Goal: Task Accomplishment & Management: Complete application form

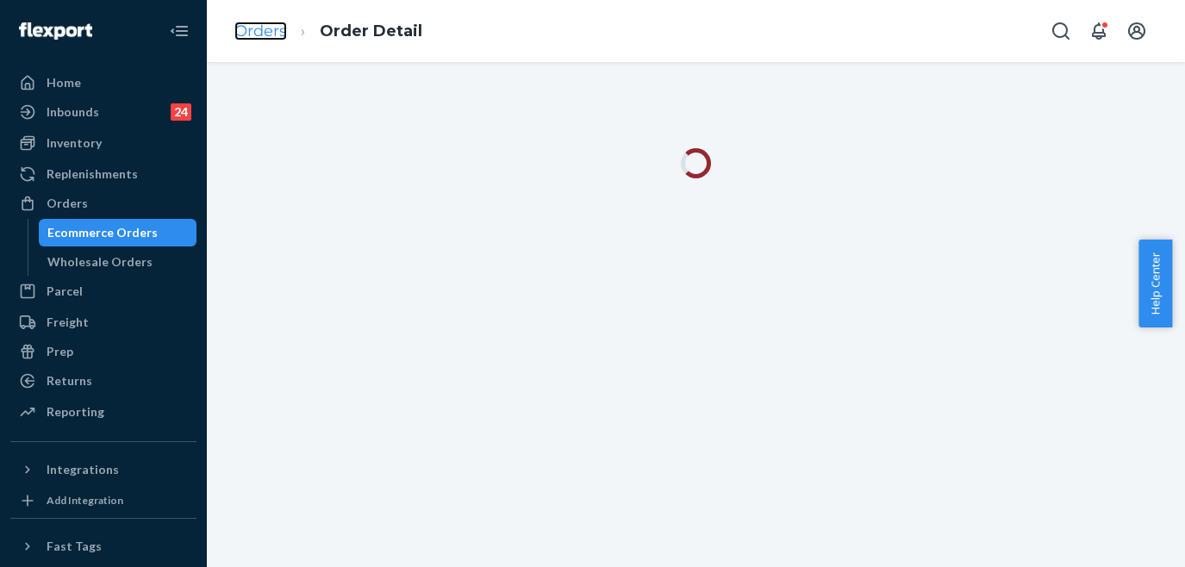
click at [270, 36] on link "Orders" at bounding box center [260, 31] width 53 height 19
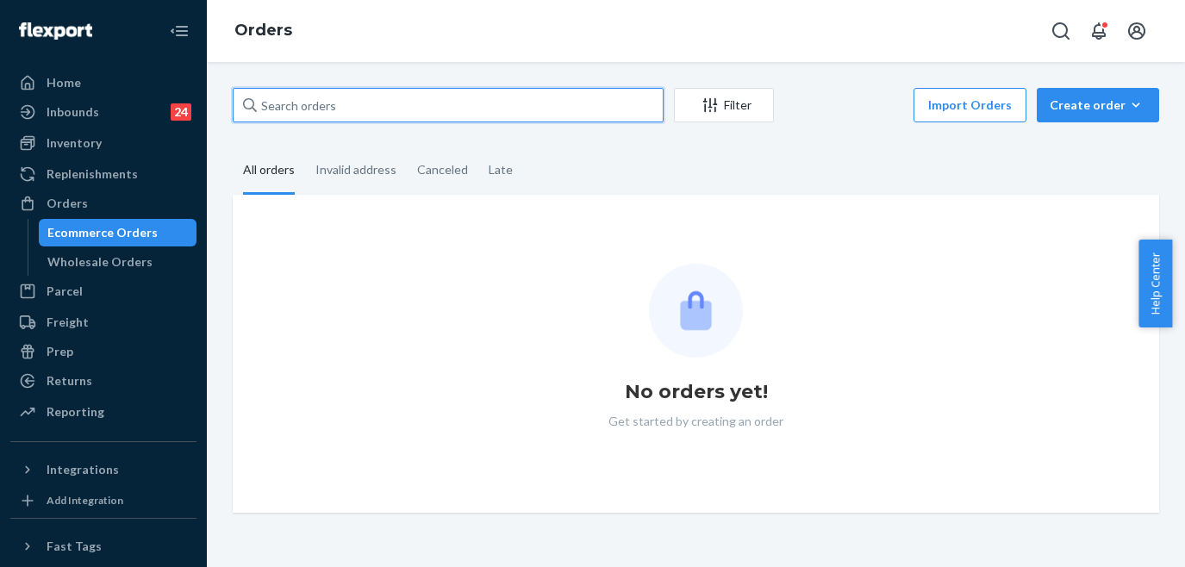
click at [482, 110] on input "text" at bounding box center [448, 105] width 431 height 34
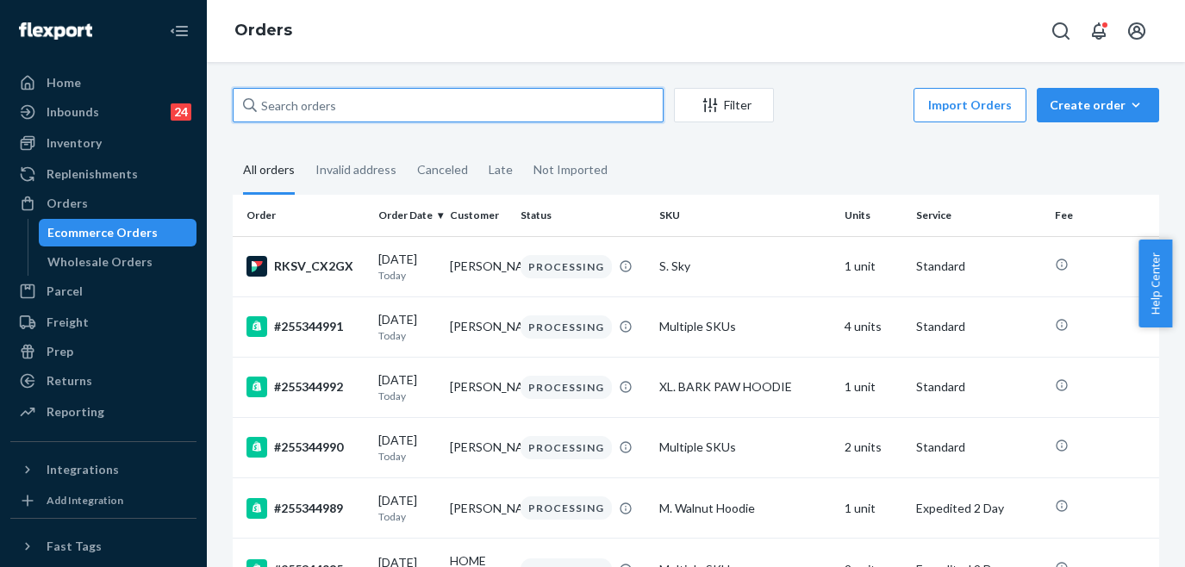
paste input "255094930"
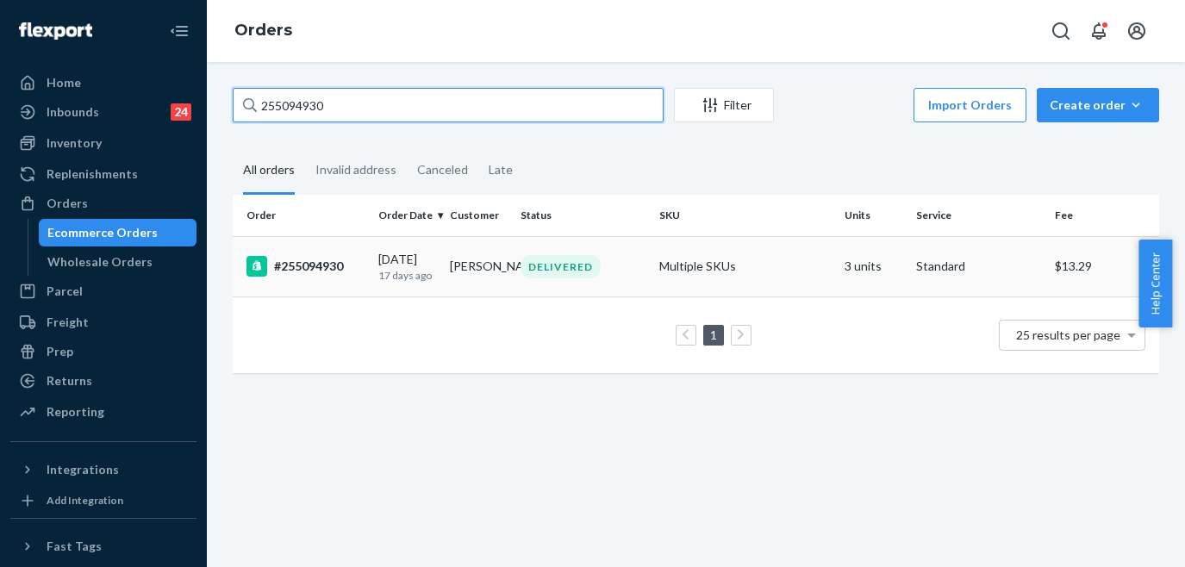
type input "255094930"
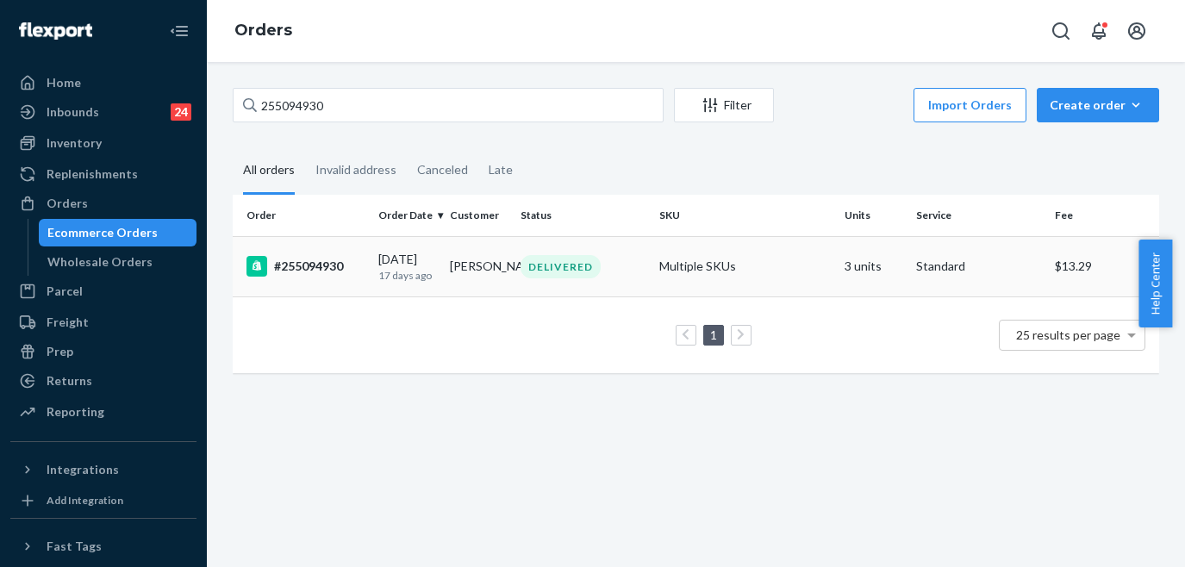
click at [348, 256] on td "#255094930" at bounding box center [302, 266] width 139 height 60
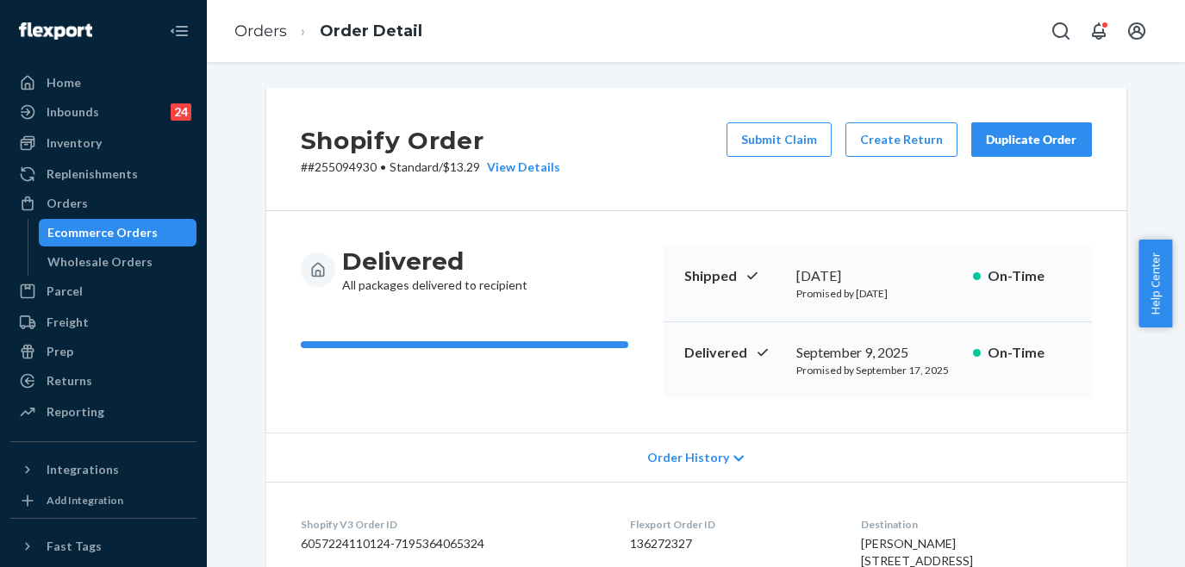
click at [1015, 136] on div "Duplicate Order" at bounding box center [1031, 139] width 91 height 17
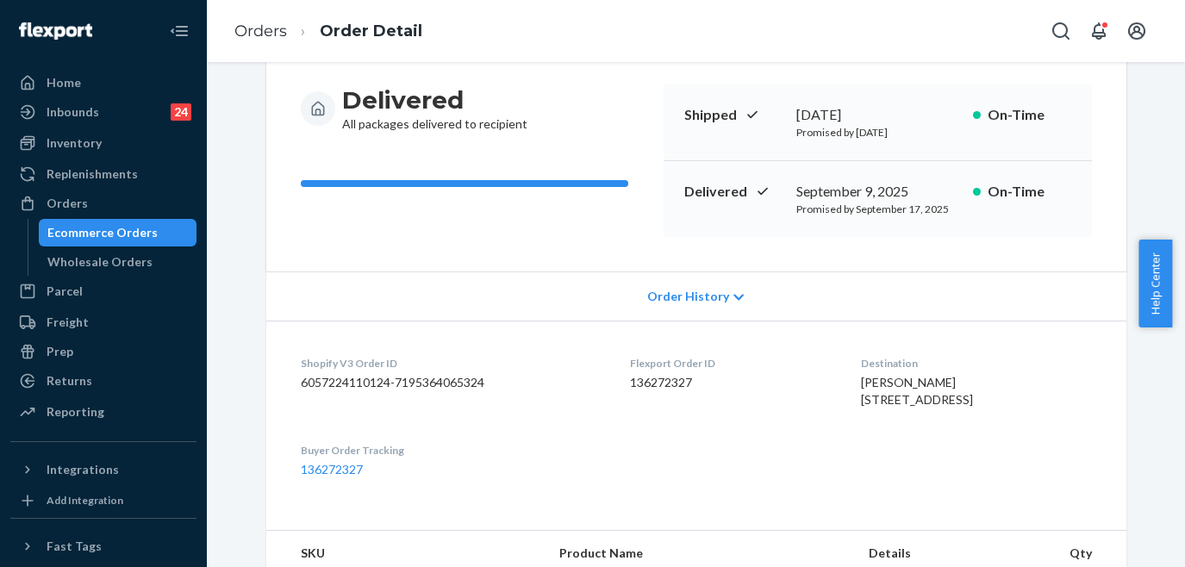
scroll to position [243, 0]
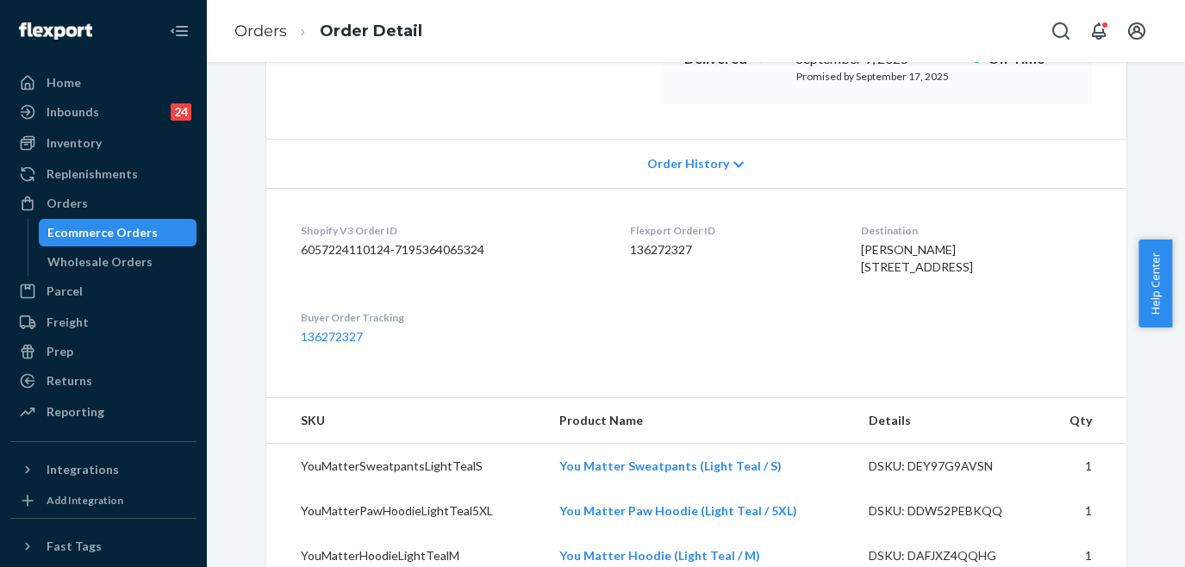
scroll to position [296, 0]
click at [321, 378] on dl "Shopify V3 Order ID 6057224110124-7195364065324 Flexport Order ID 136272327 Des…" at bounding box center [696, 282] width 860 height 192
click at [320, 342] on link "136272327" at bounding box center [332, 335] width 62 height 15
click at [278, 28] on link "Orders" at bounding box center [260, 31] width 53 height 19
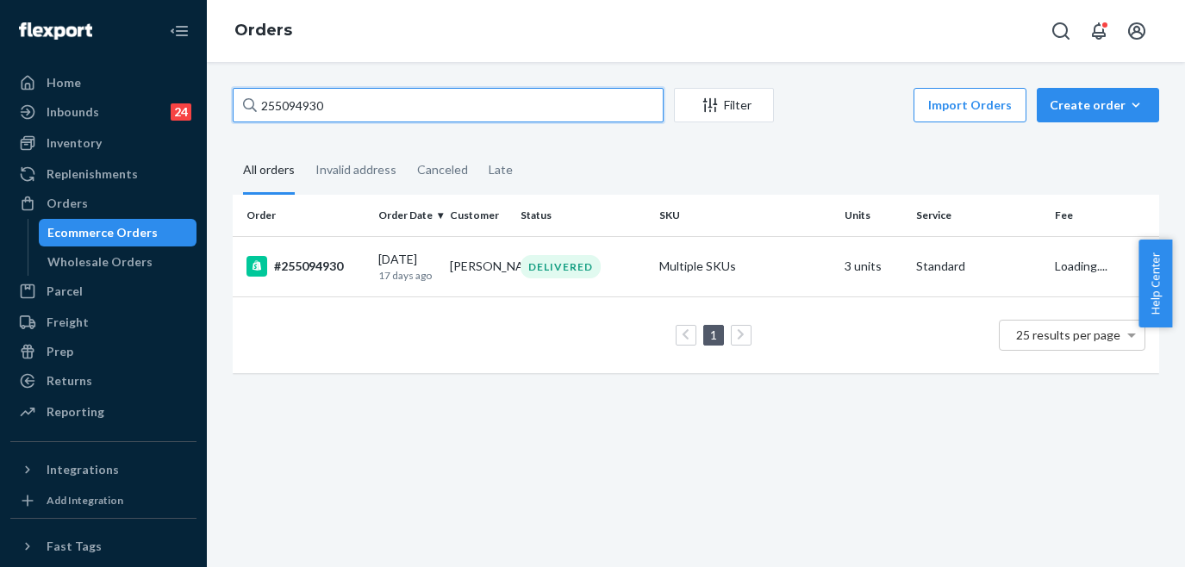
click at [400, 107] on input "255094930" at bounding box center [448, 105] width 431 height 34
paste input "24021"
type input "255024021"
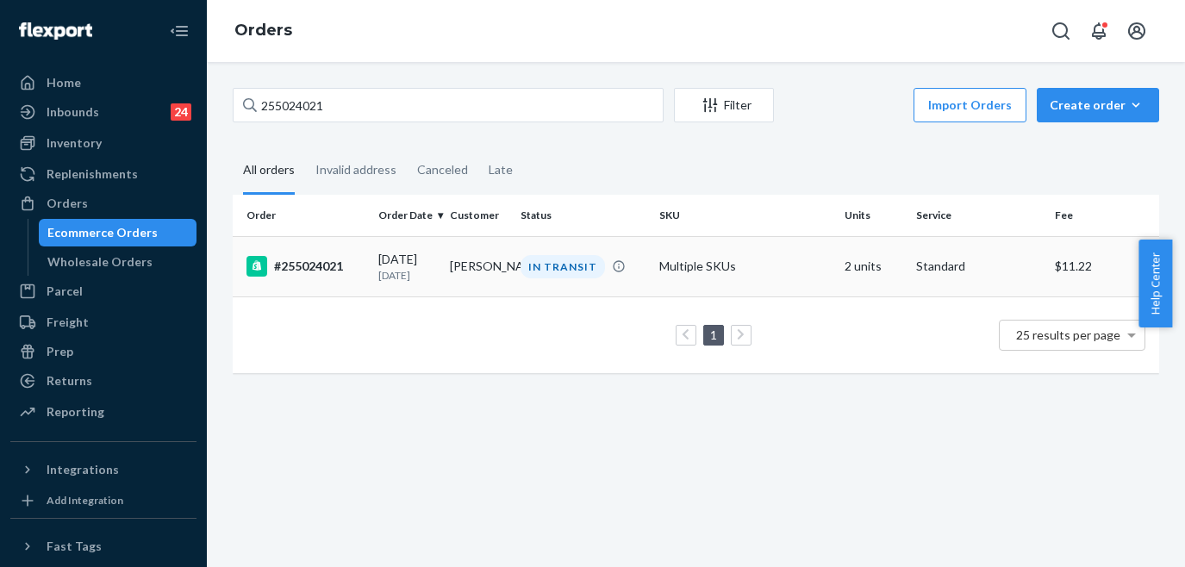
click at [357, 266] on div "#255024021" at bounding box center [306, 266] width 118 height 21
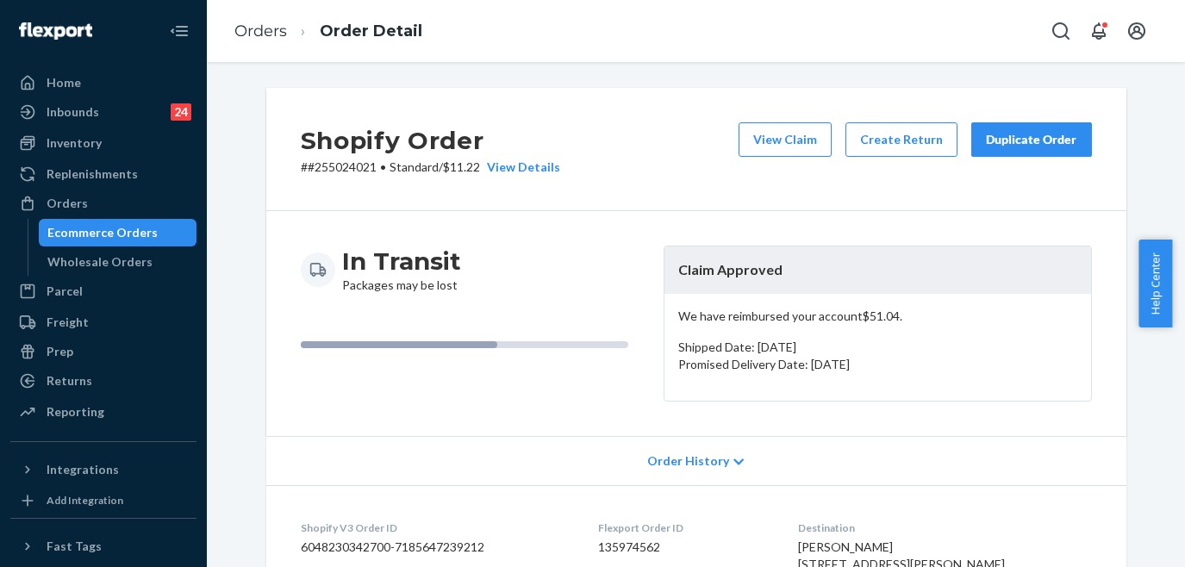
click at [996, 142] on div "Duplicate Order" at bounding box center [1031, 139] width 91 height 17
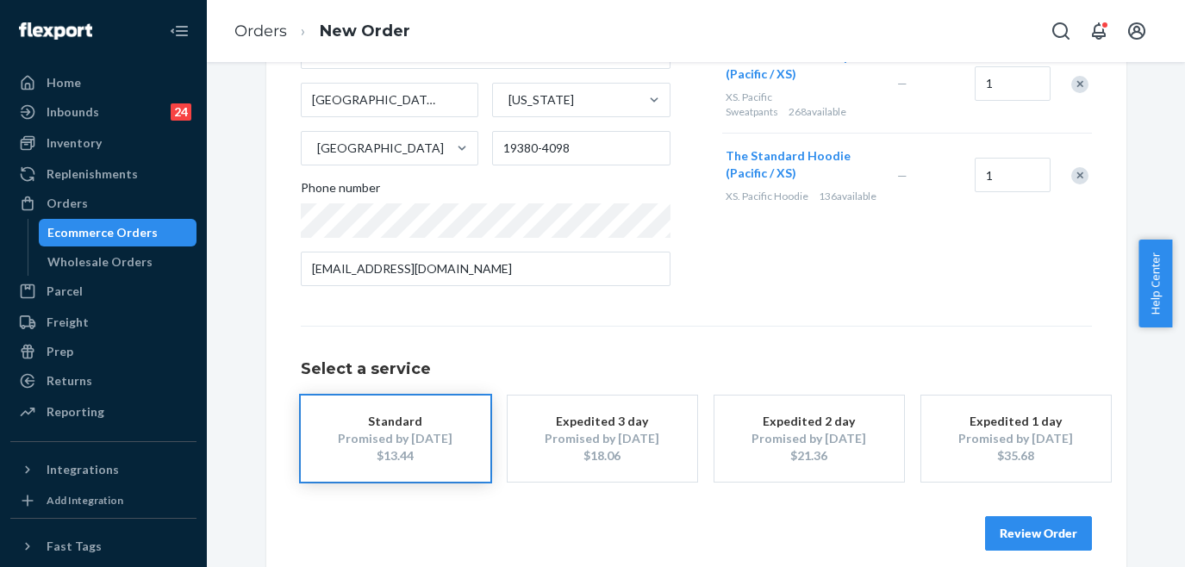
scroll to position [303, 0]
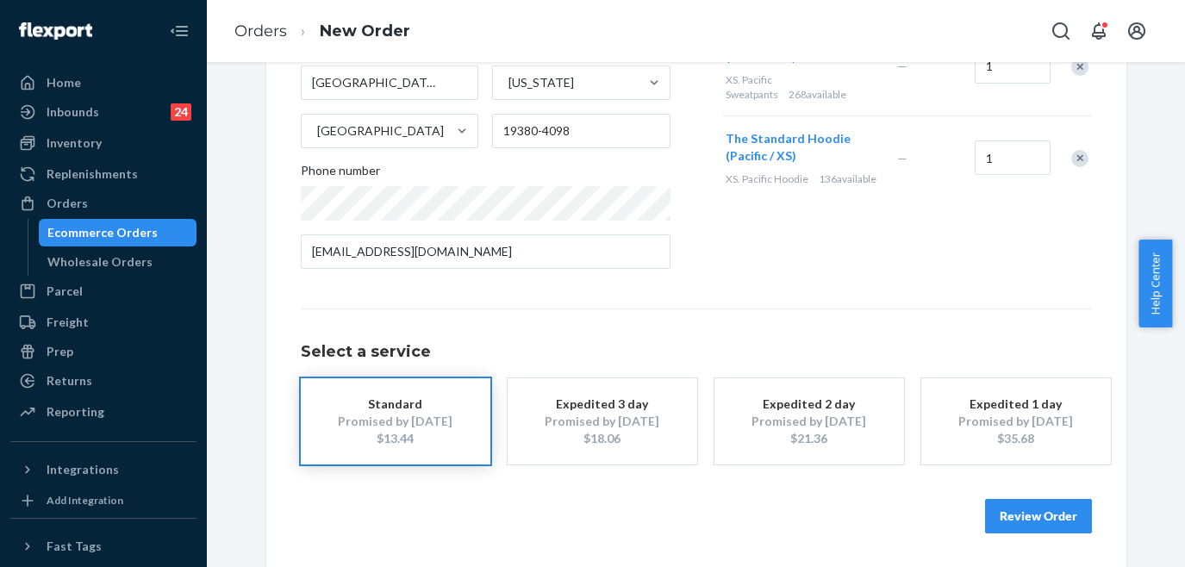
click at [1034, 512] on button "Review Order" at bounding box center [1038, 516] width 107 height 34
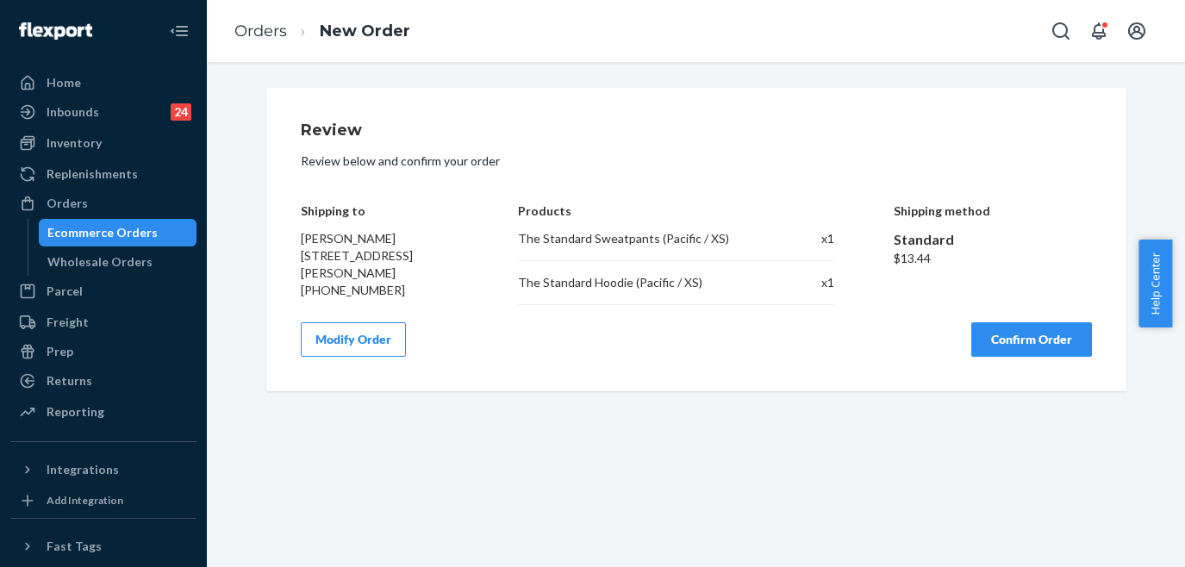
click at [1017, 352] on button "Confirm Order" at bounding box center [1032, 339] width 121 height 34
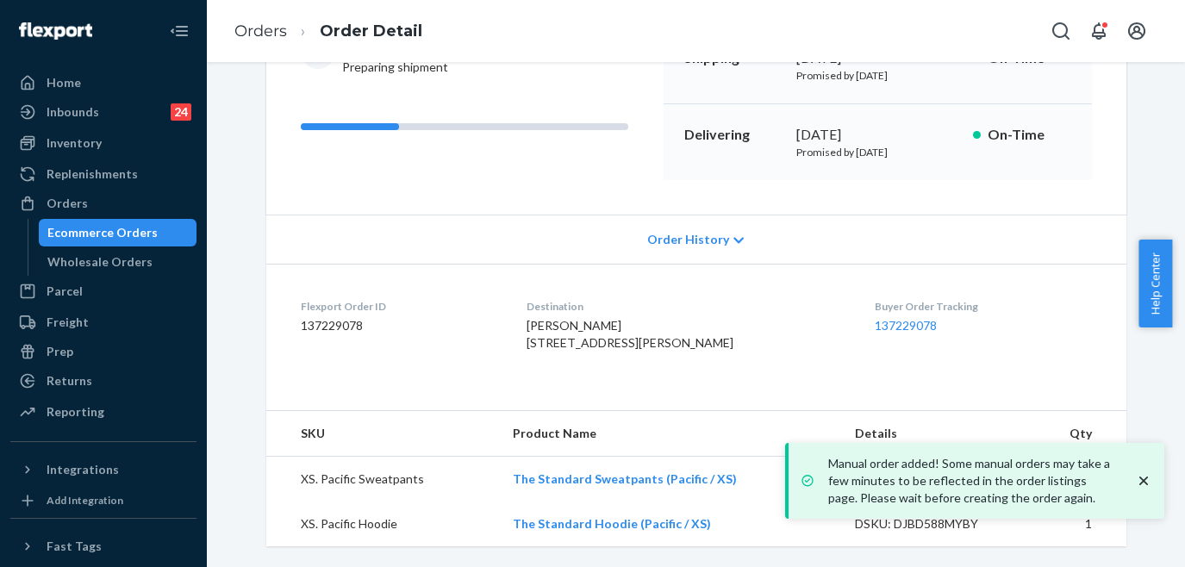
scroll to position [253, 0]
